Goal: Task Accomplishment & Management: Manage account settings

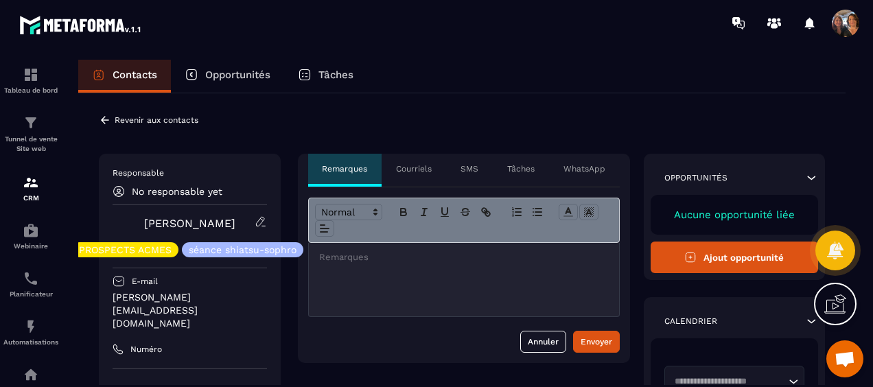
scroll to position [2958, 0]
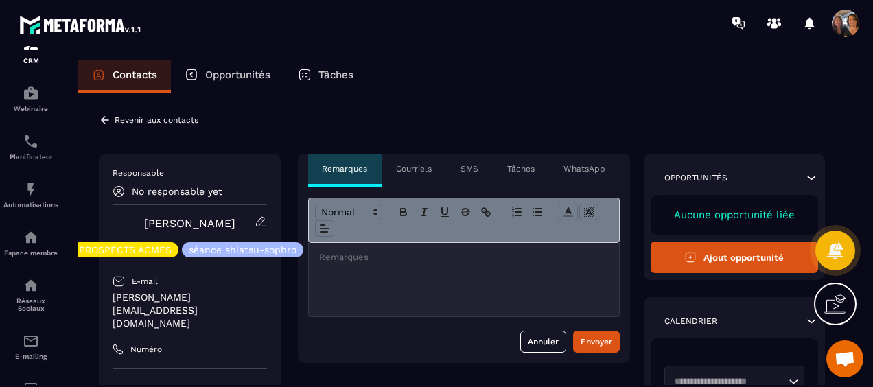
click at [100, 122] on icon at bounding box center [105, 120] width 12 height 12
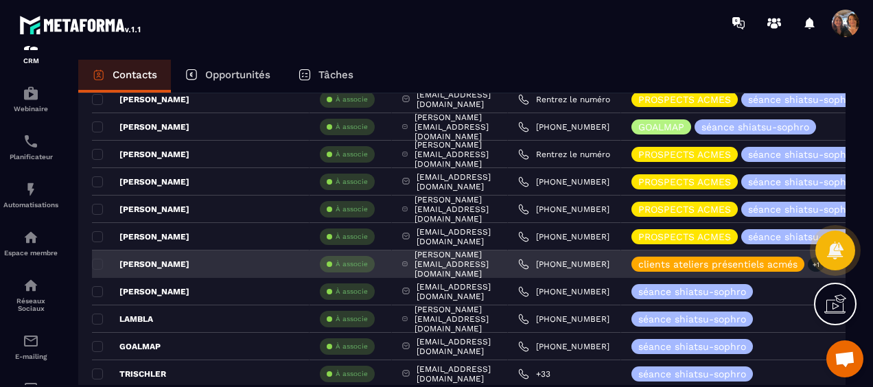
scroll to position [618, 0]
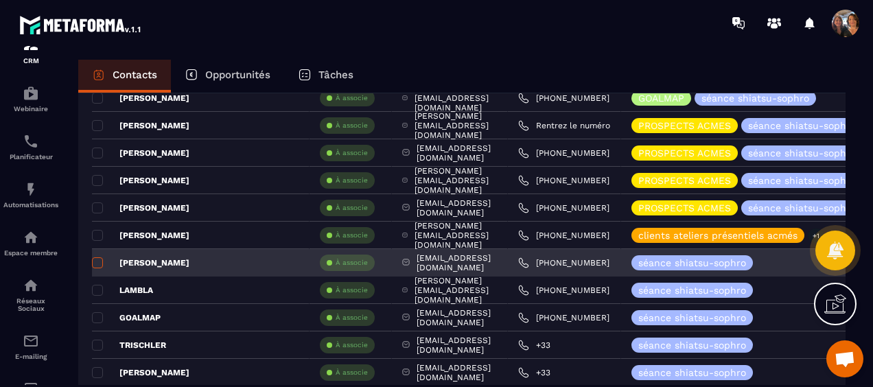
click at [96, 260] on span at bounding box center [97, 262] width 11 height 11
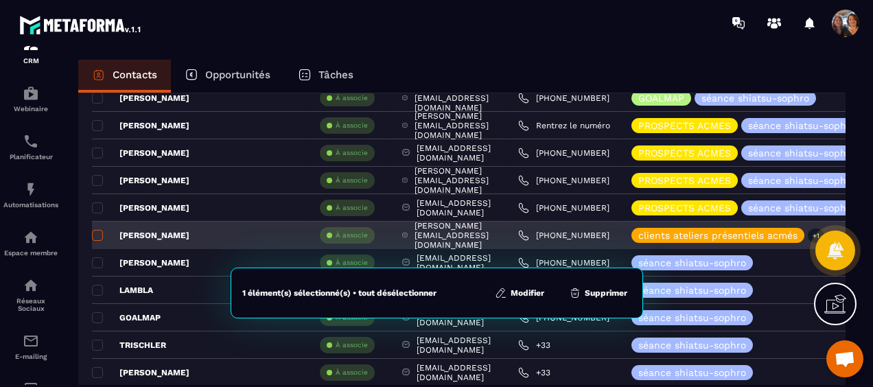
click at [97, 235] on span at bounding box center [97, 235] width 11 height 11
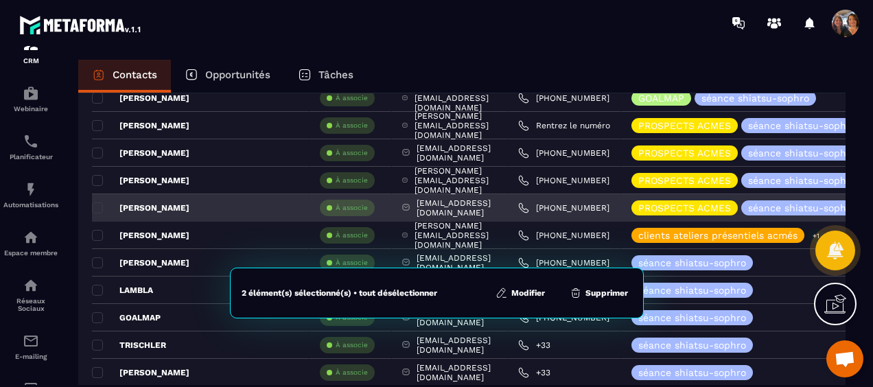
click at [97, 203] on span at bounding box center [97, 208] width 11 height 11
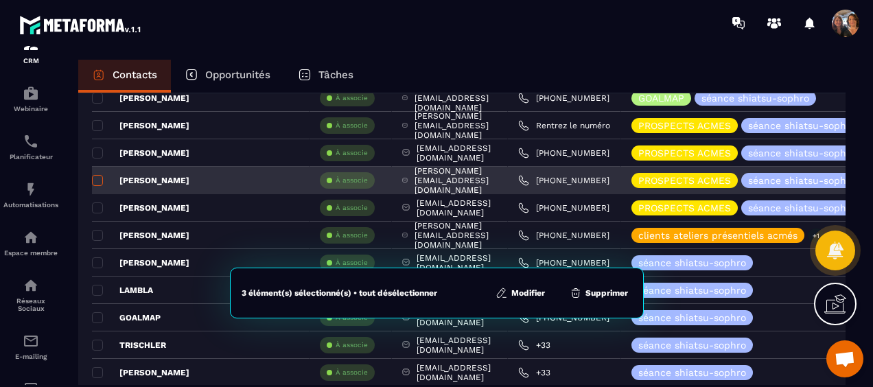
click at [100, 175] on span at bounding box center [97, 180] width 11 height 11
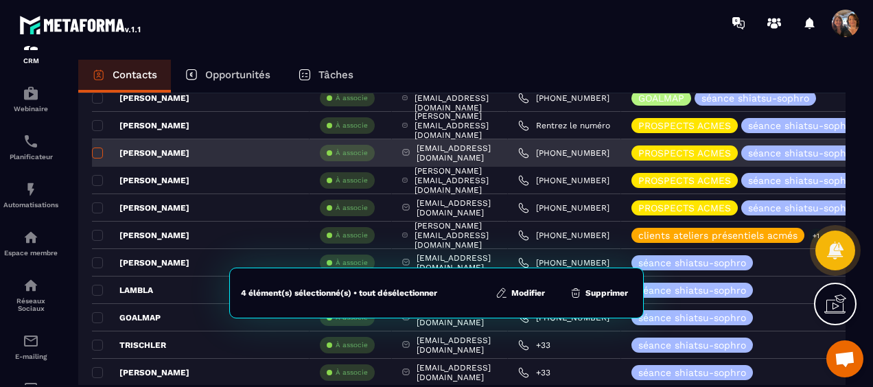
click at [96, 148] on span at bounding box center [97, 153] width 11 height 11
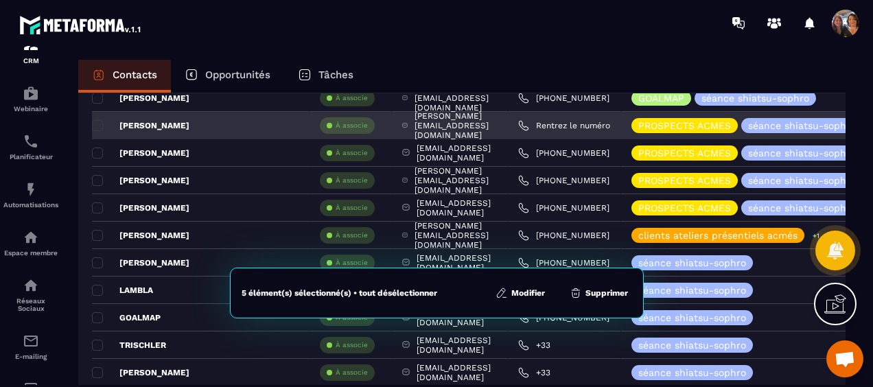
scroll to position [549, 0]
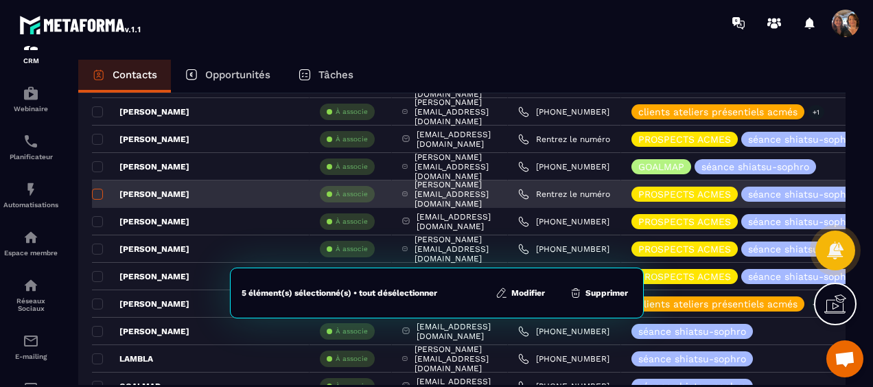
click at [94, 190] on span at bounding box center [97, 194] width 11 height 11
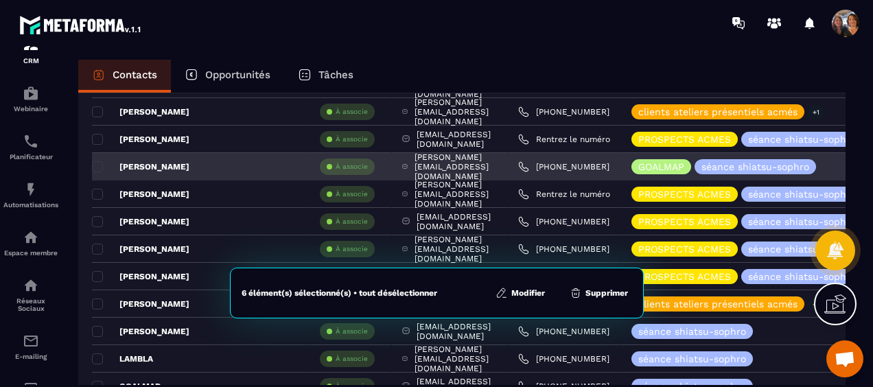
click at [97, 157] on div "[PERSON_NAME]" at bounding box center [201, 166] width 218 height 27
